Goal: Find specific page/section: Find specific page/section

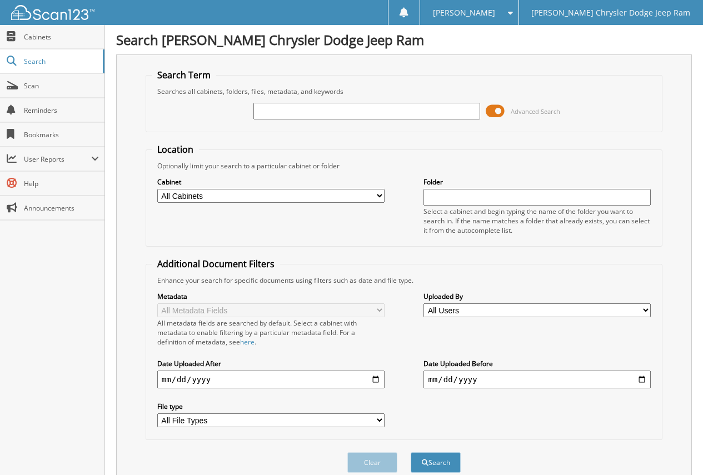
click at [279, 116] on input "text" at bounding box center [366, 111] width 227 height 17
type input "6195864"
click at [411, 452] on button "Search" at bounding box center [436, 462] width 50 height 21
click at [46, 32] on span "Cabinets" at bounding box center [61, 36] width 75 height 9
